Goal: Task Accomplishment & Management: Complete application form

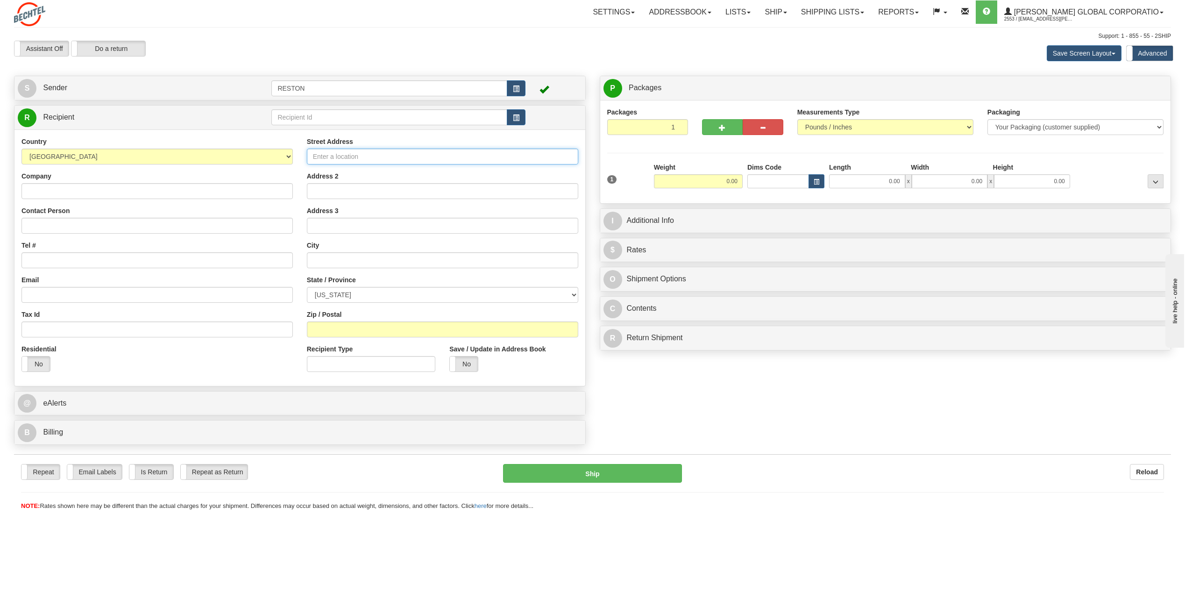
click at [406, 159] on input "Street Address" at bounding box center [442, 157] width 271 height 16
type input "[STREET_ADDRESS]"
drag, startPoint x: 413, startPoint y: 192, endPoint x: 415, endPoint y: 180, distance: 11.9
click at [413, 192] on input "Address 2" at bounding box center [442, 191] width 271 height 16
type input "Suite 110"
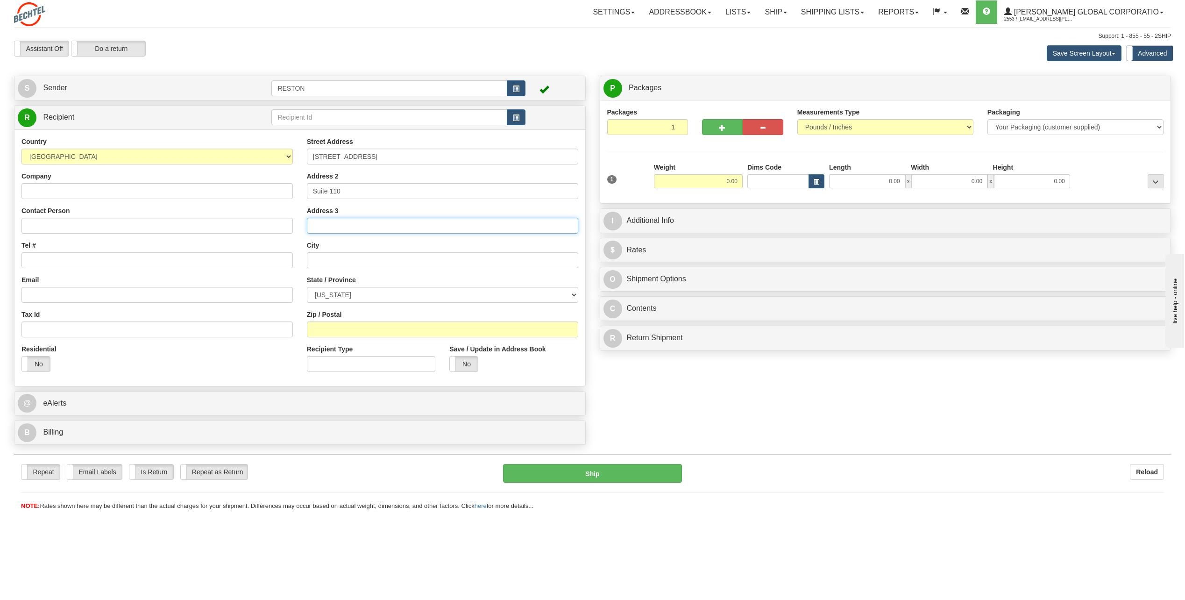
click at [413, 218] on input "Address 3" at bounding box center [442, 226] width 271 height 16
click at [398, 261] on input "text" at bounding box center [442, 260] width 271 height 16
type input "Reston"
select select "VA"
type input "20190"
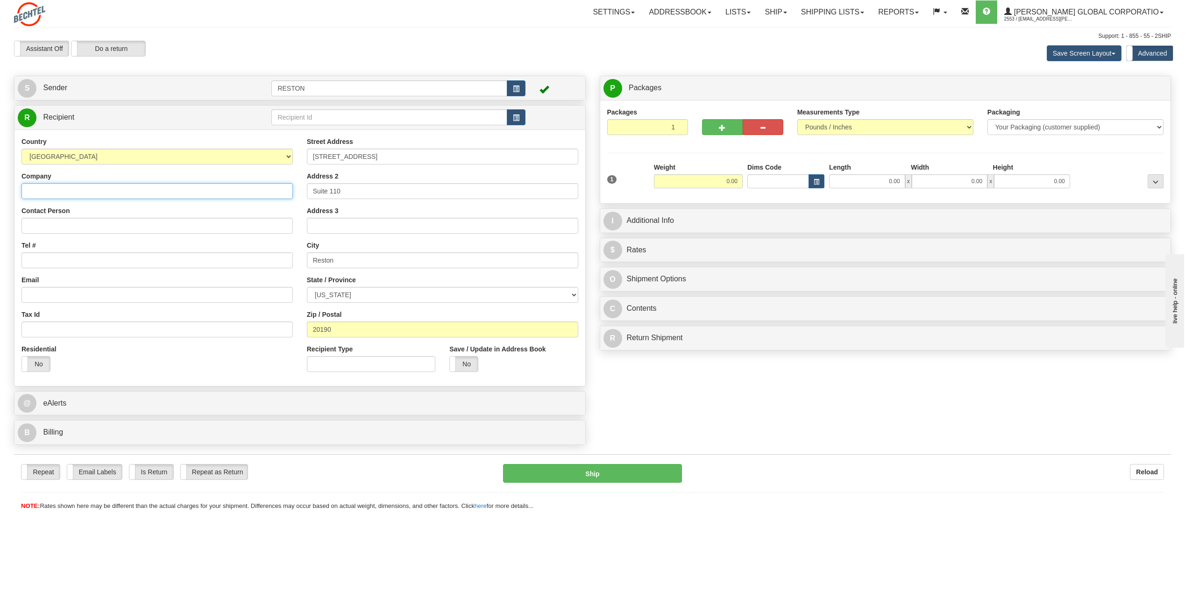
click at [138, 191] on input "Company" at bounding box center [156, 191] width 271 height 16
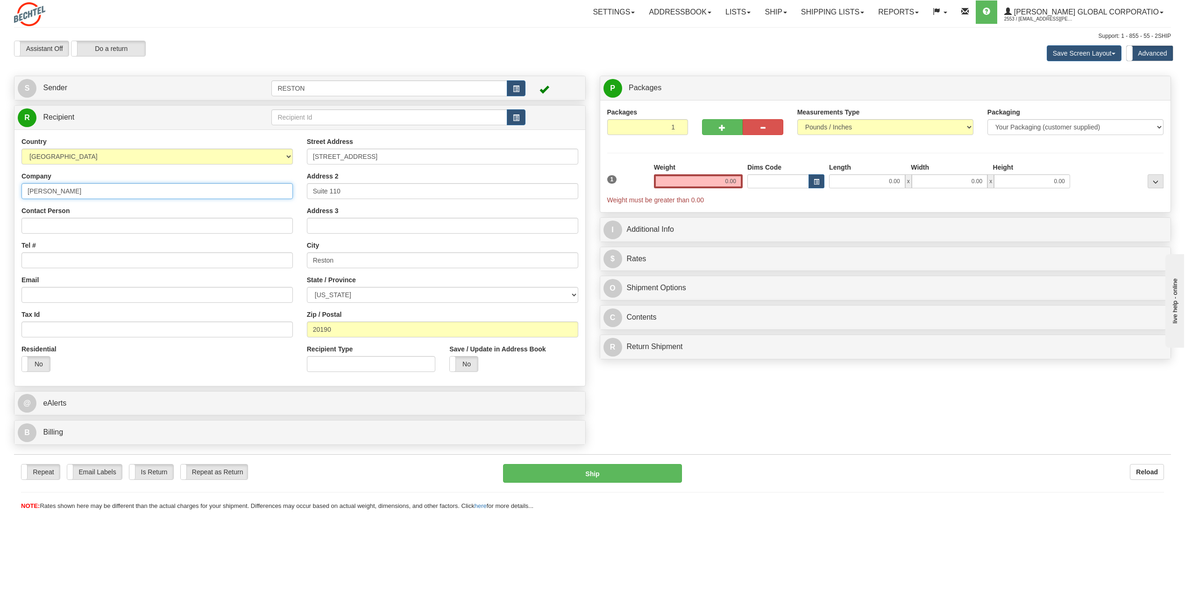
type input "[PERSON_NAME]"
click at [113, 221] on input "Contact Person" at bounding box center [156, 226] width 271 height 16
type input "[PERSON_NAME]"
click at [42, 260] on input "Tel #" at bounding box center [156, 260] width 271 height 16
paste input "1 5713926815"
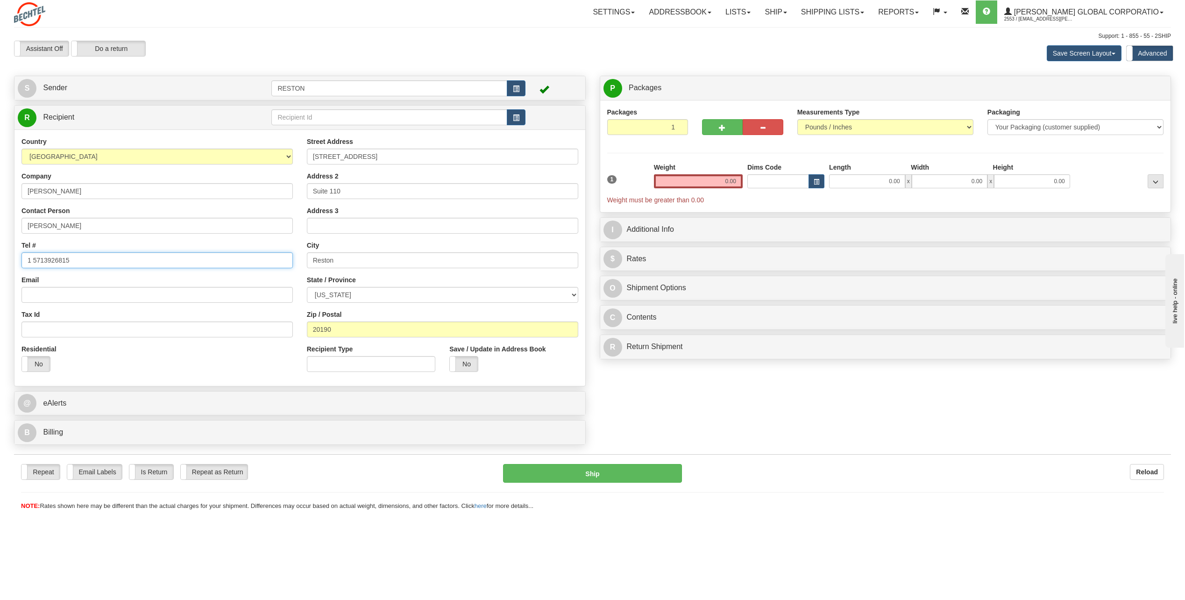
type input "1 5713926815"
click at [64, 296] on input "Email" at bounding box center [156, 295] width 271 height 16
paste input "[EMAIL_ADDRESS][PERSON_NAME][DOMAIN_NAME]"
type input "[EMAIL_ADDRESS][PERSON_NAME][DOMAIN_NAME]"
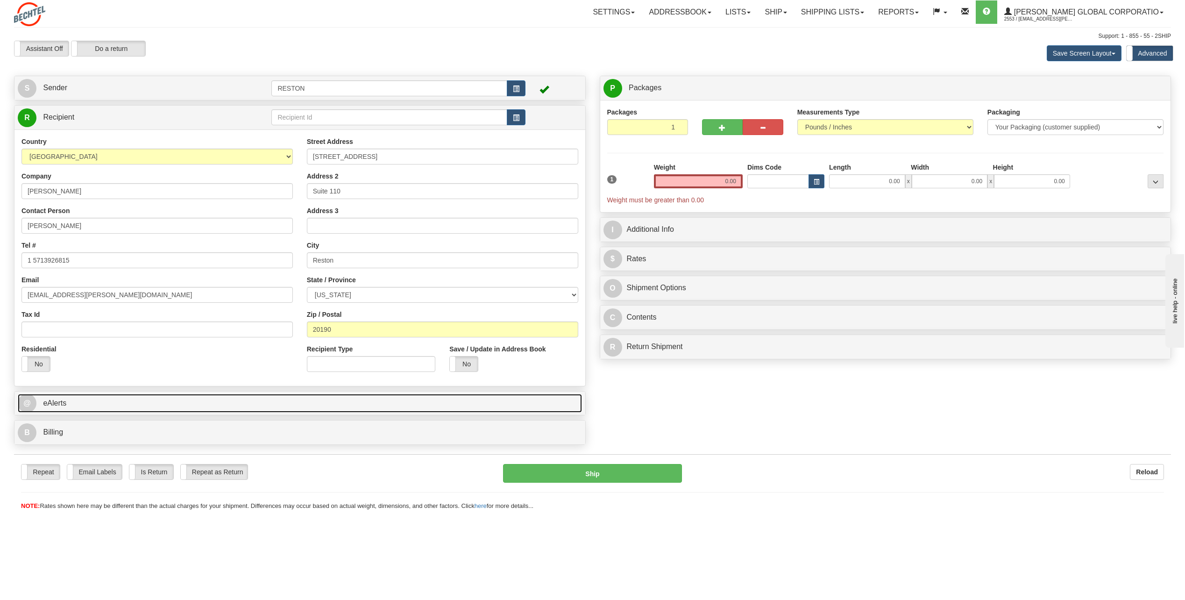
click at [372, 404] on link "@ eAlerts" at bounding box center [300, 403] width 564 height 19
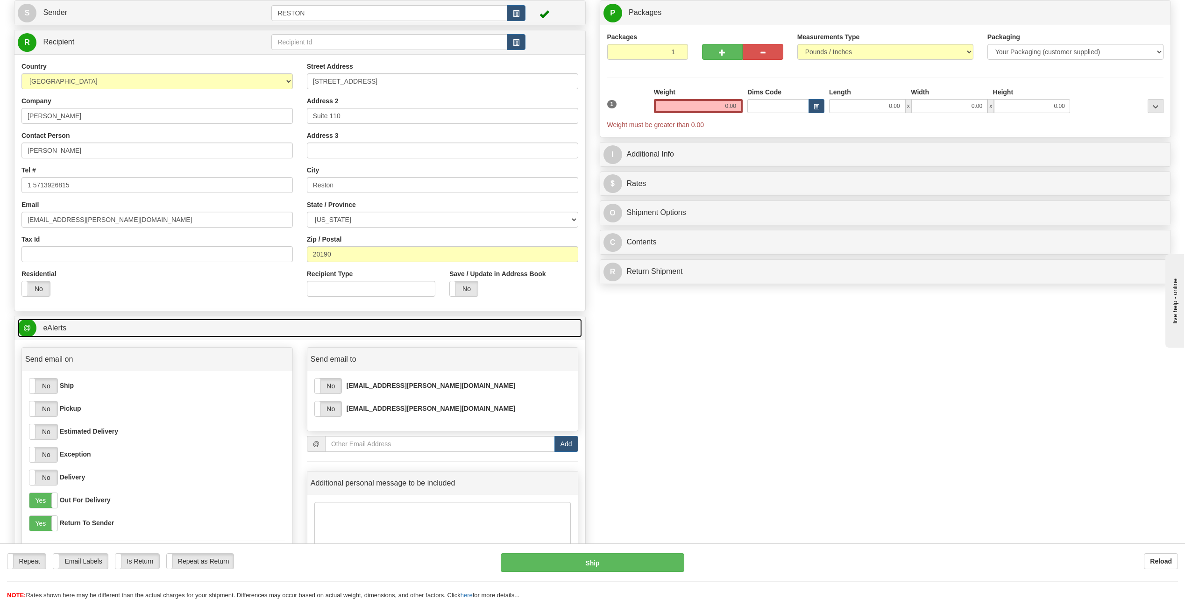
scroll to position [93, 0]
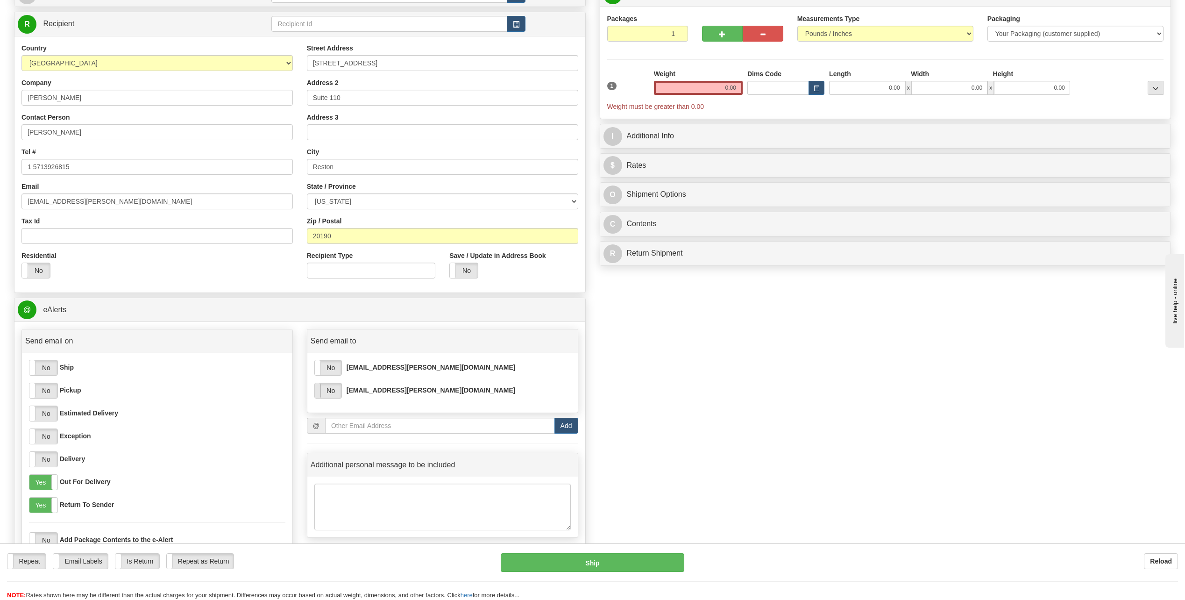
click at [318, 391] on span at bounding box center [315, 390] width 12 height 15
click at [54, 370] on label "No" at bounding box center [43, 367] width 28 height 15
click at [50, 417] on label "No" at bounding box center [43, 413] width 28 height 15
click at [55, 465] on label "No" at bounding box center [43, 459] width 28 height 15
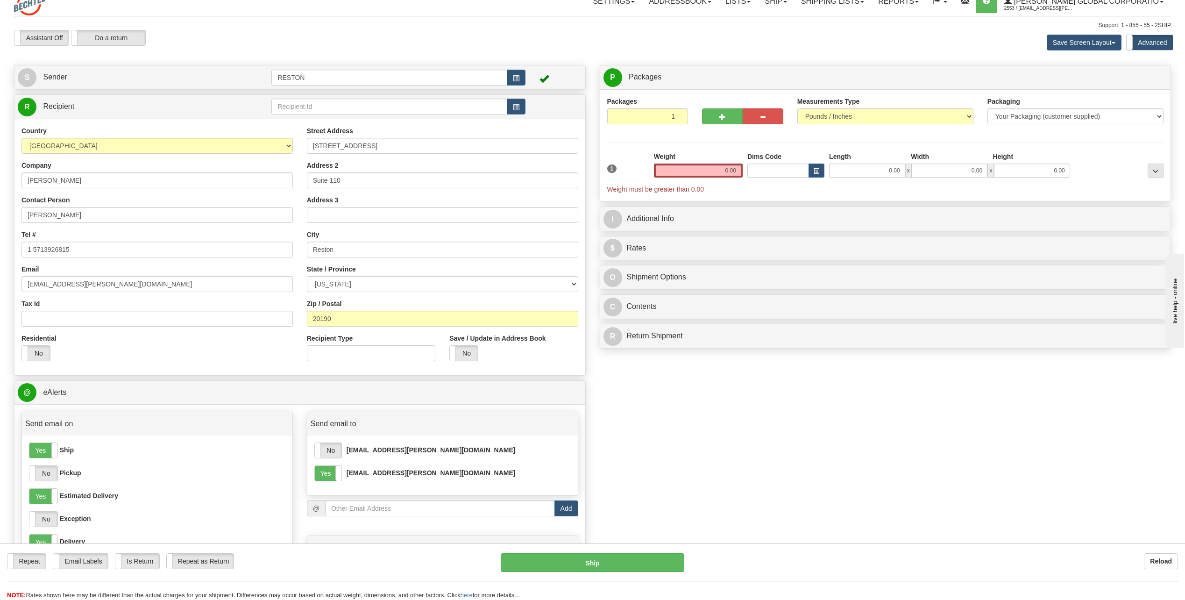
scroll to position [0, 0]
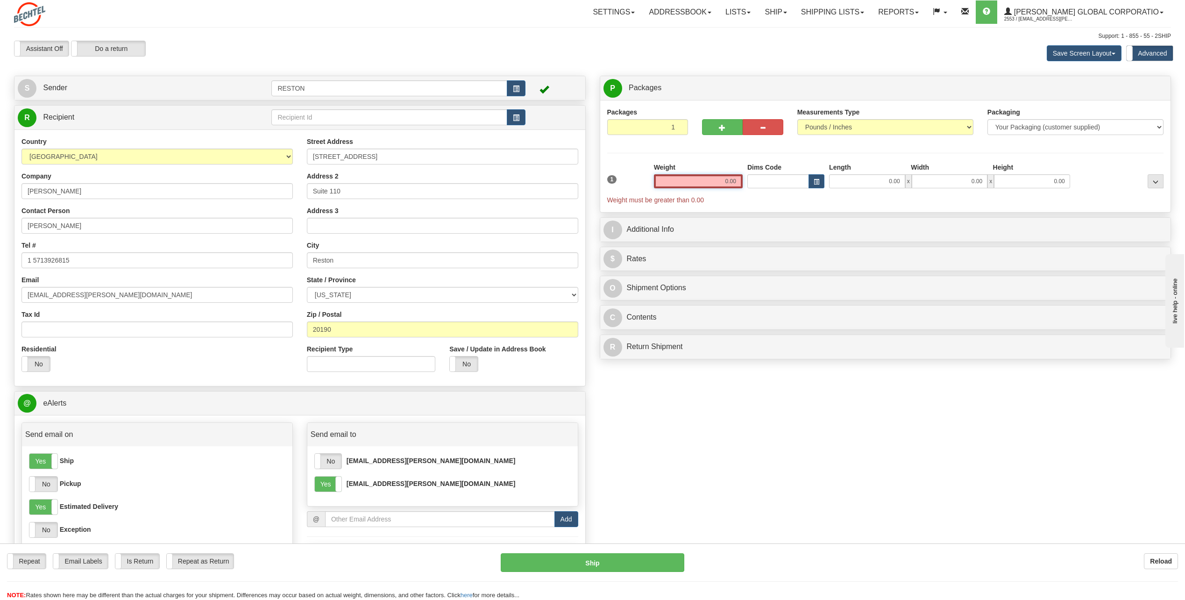
click at [727, 178] on input "0.00" at bounding box center [698, 181] width 89 height 14
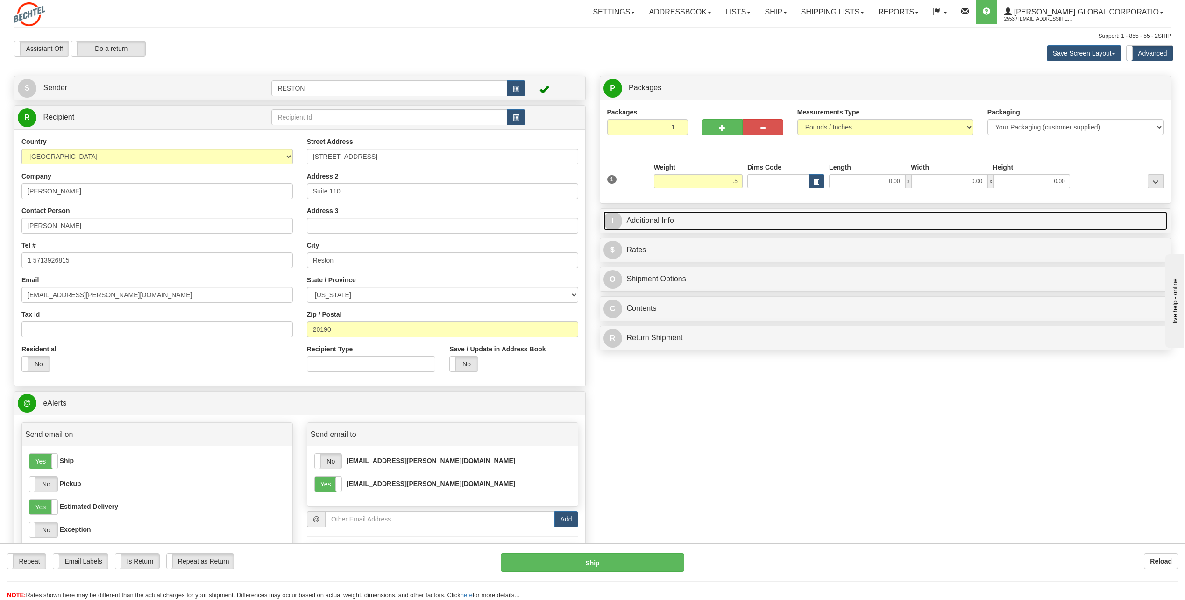
type input "0.50"
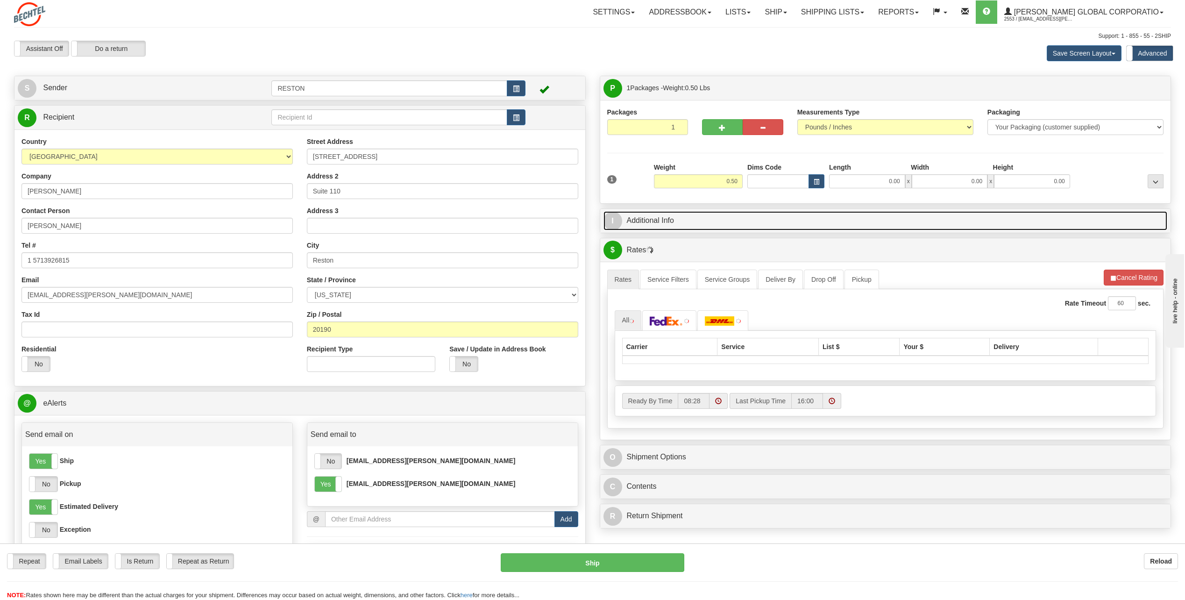
click at [729, 212] on link "I Additional Info" at bounding box center [885, 220] width 564 height 19
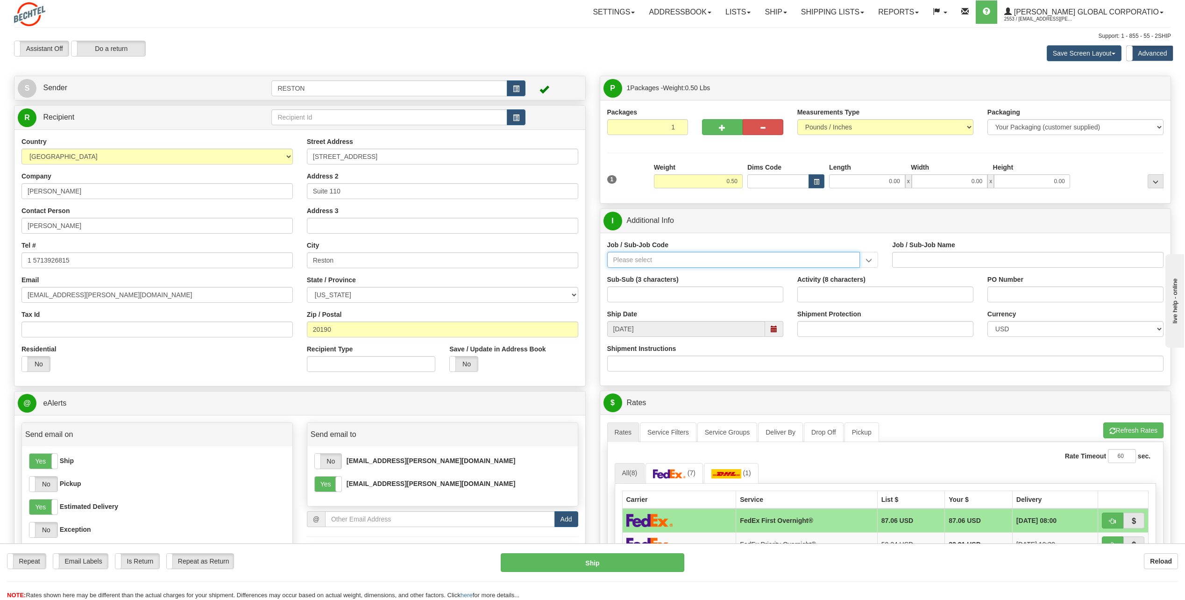
click at [716, 260] on input "Job / Sub-Job Code" at bounding box center [733, 260] width 253 height 16
click at [864, 268] on div "Job / Sub-Job Code" at bounding box center [742, 257] width 285 height 35
click at [792, 261] on input "Job / Sub-Job Code" at bounding box center [733, 260] width 253 height 16
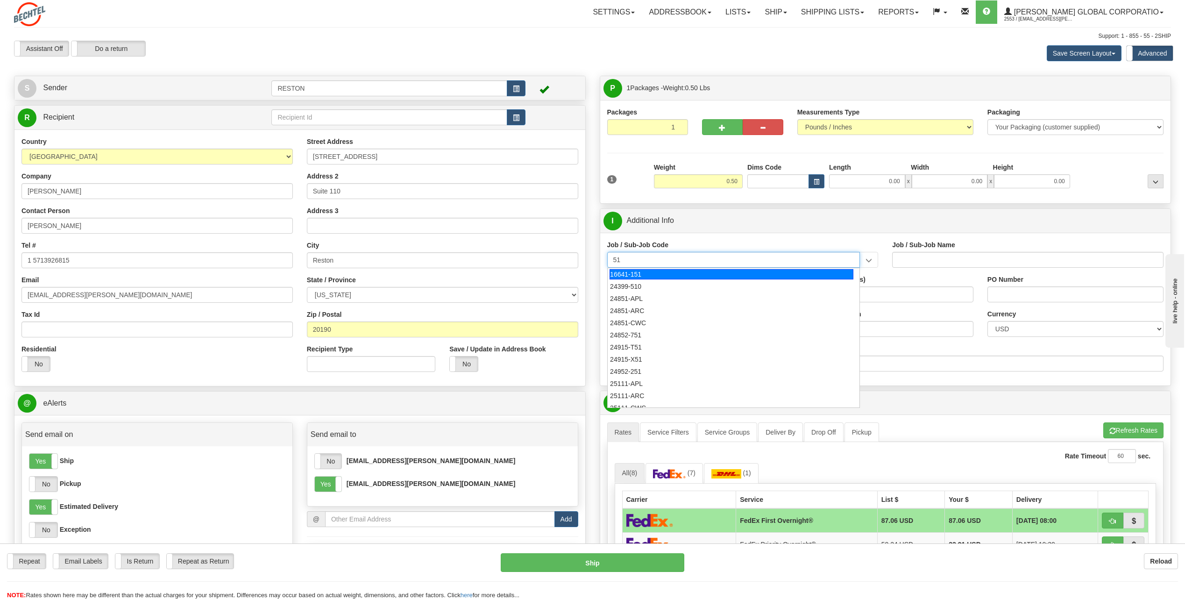
type input "5"
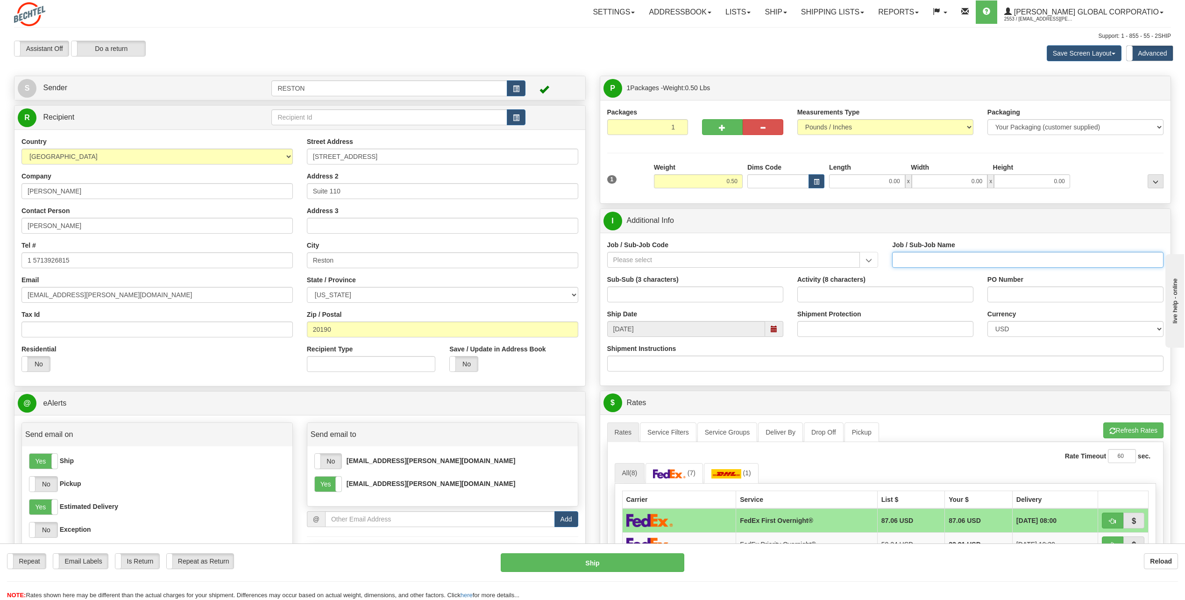
click at [909, 257] on input "Job / Sub-Job Name" at bounding box center [1027, 260] width 271 height 16
type input "M & T GENERAL OVERHEAD - FACILITY BUILD OUT COST"
click at [896, 279] on div "Activity (8 characters)" at bounding box center [885, 289] width 176 height 28
click at [855, 264] on input "Job / Sub-Job Code" at bounding box center [733, 260] width 253 height 16
click at [934, 279] on div "Activity (8 characters)" at bounding box center [885, 289] width 176 height 28
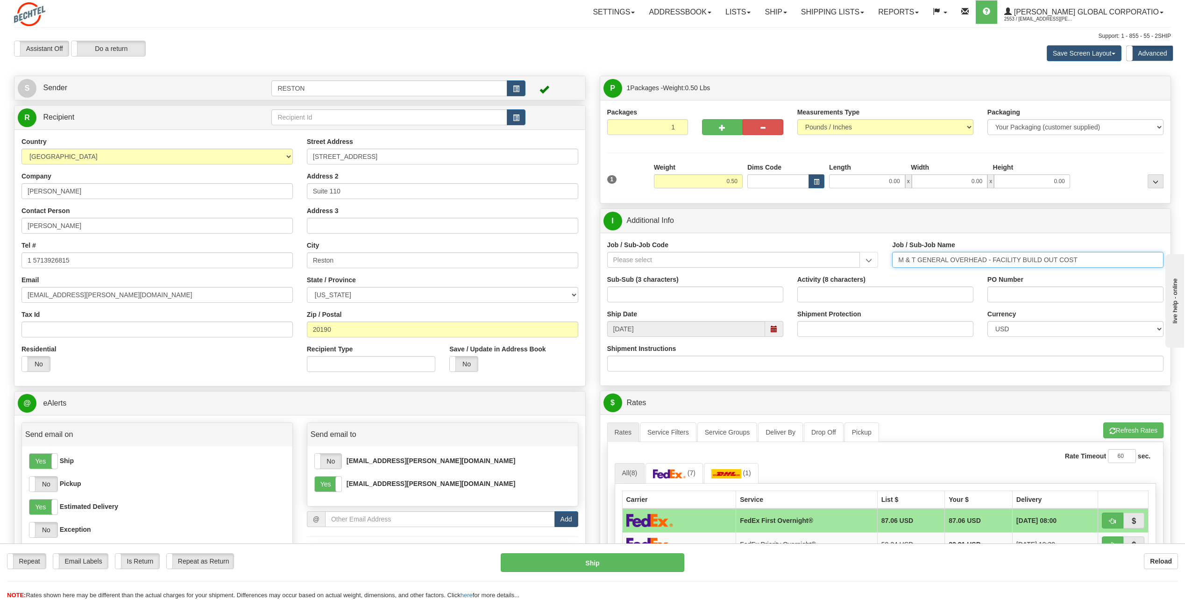
click at [954, 253] on input "M & T GENERAL OVERHEAD - FACILITY BUILD OUT COST" at bounding box center [1027, 260] width 271 height 16
drag, startPoint x: 1082, startPoint y: 257, endPoint x: 849, endPoint y: 271, distance: 232.5
click at [849, 271] on div "Job / Sub-Job Code 16641-151 24399-510 24851-APL 24851-ARC 24851-CWC 24852-751 …" at bounding box center [885, 257] width 571 height 35
click at [765, 251] on div "Job / Sub-Job Code 16641-151 24399-510 24851-APL 24851-ARC 24851-CWC 24852-751 …" at bounding box center [742, 254] width 271 height 28
click at [752, 263] on input "Job / Sub-Job Code" at bounding box center [733, 260] width 253 height 16
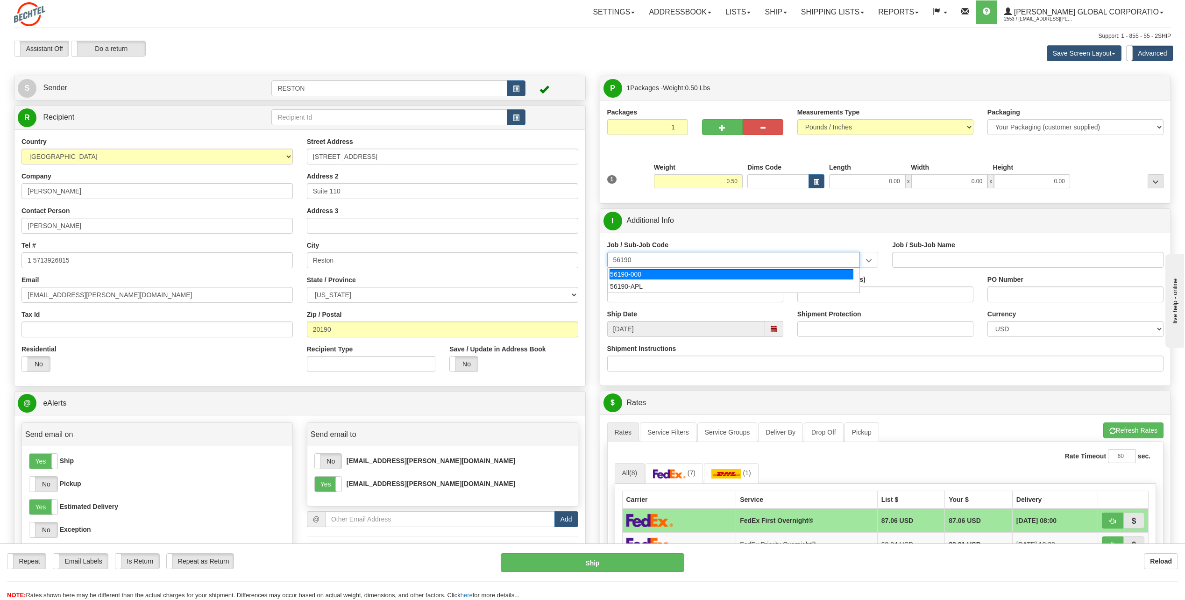
click at [726, 277] on div "56190-000" at bounding box center [731, 274] width 244 height 10
type input "56190-000"
type input "M &T EXECUTIVE MANAGEMENT - EXECUTIVE MANAGEMENT"
type input "56190-000"
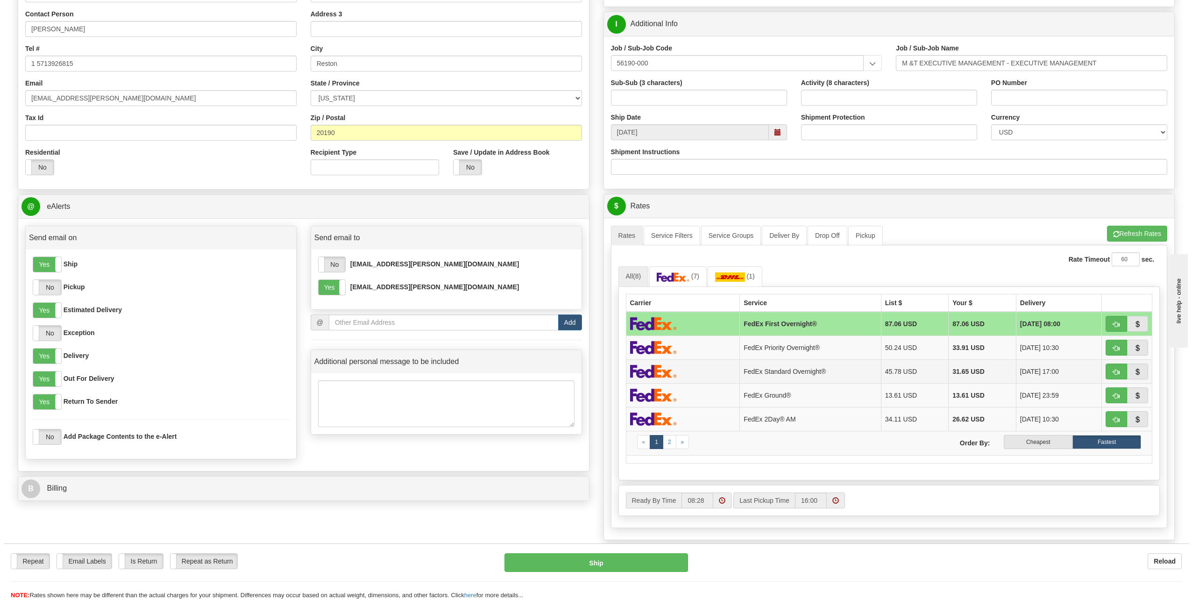
scroll to position [233, 0]
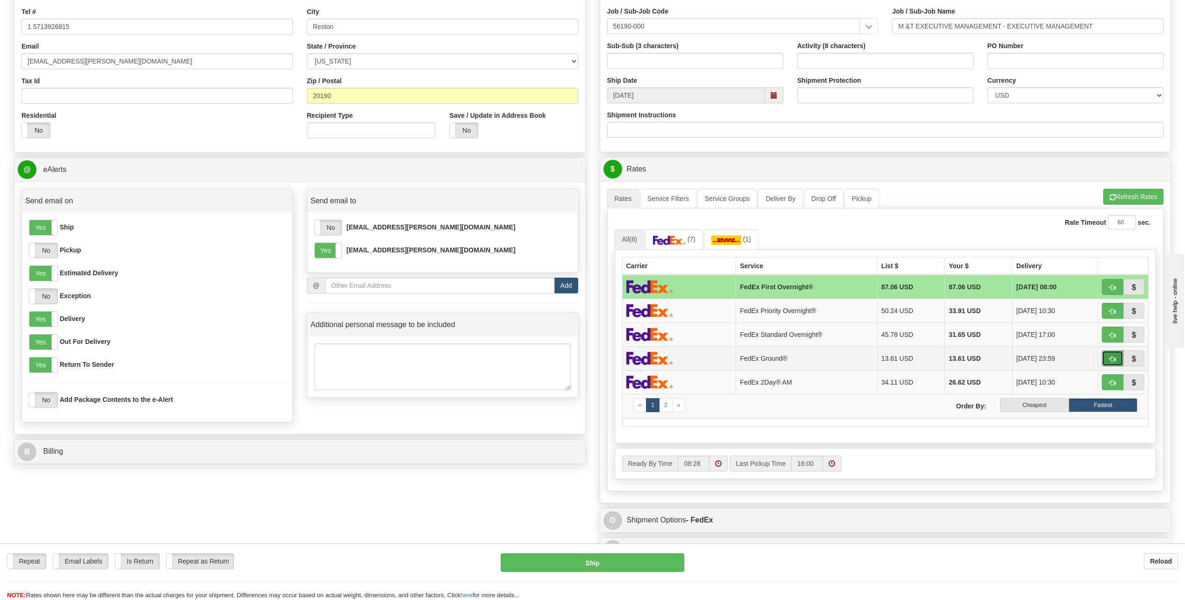
click at [1106, 359] on button "button" at bounding box center [1112, 358] width 21 height 16
type input "92"
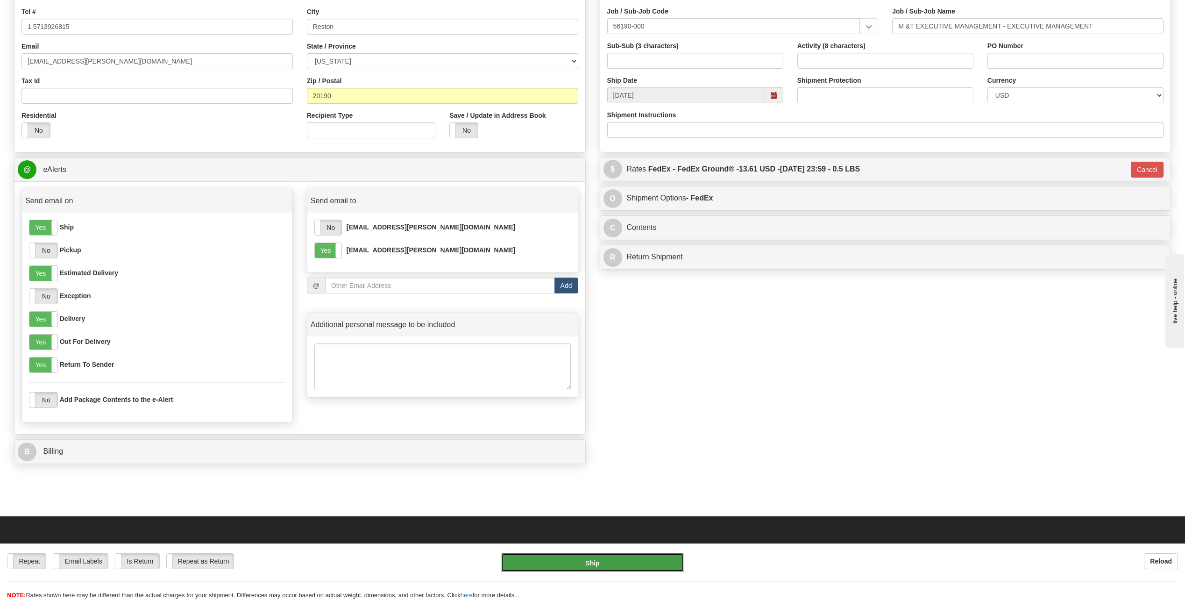
click at [568, 566] on button "Ship" at bounding box center [593, 562] width 184 height 19
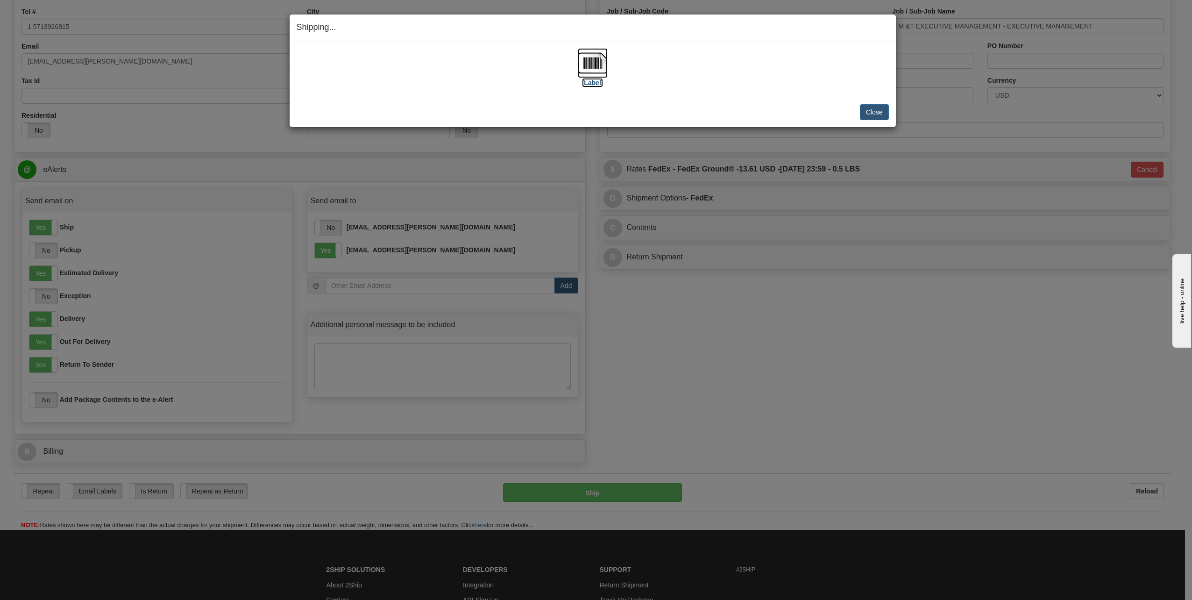
click at [606, 69] on img at bounding box center [593, 63] width 30 height 30
